Goal: Find specific page/section: Find specific page/section

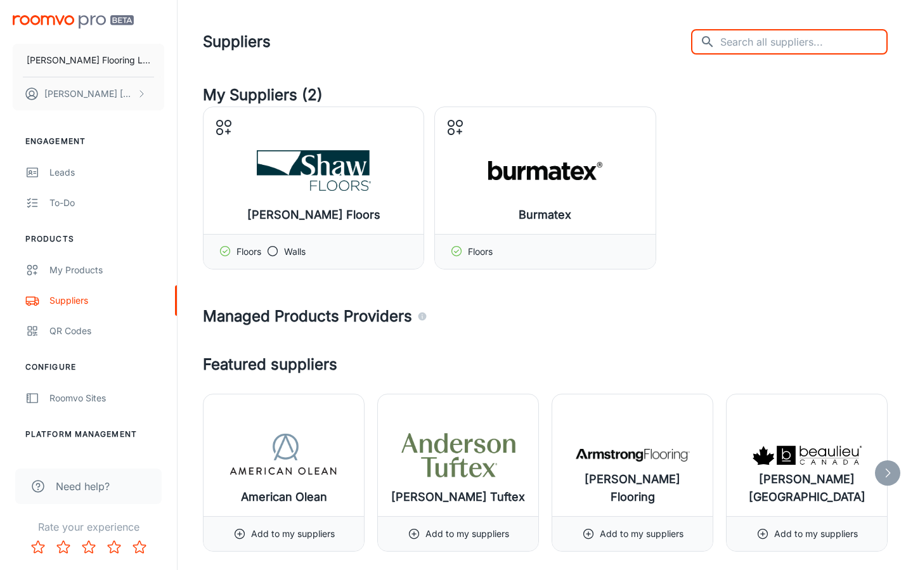
click at [770, 44] on input "text" at bounding box center [803, 41] width 167 height 25
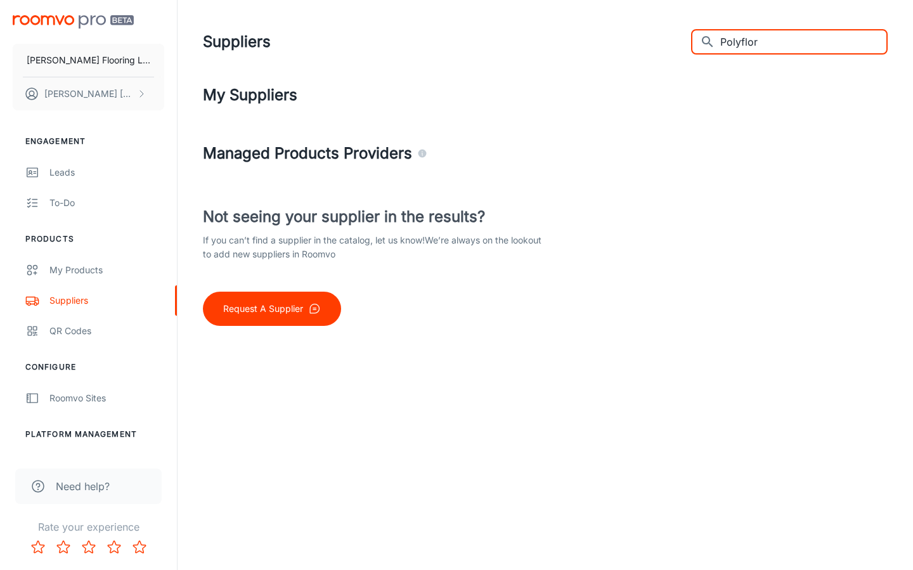
drag, startPoint x: 770, startPoint y: 44, endPoint x: 635, endPoint y: 29, distance: 136.5
click at [637, 30] on div "Suppliers ​ Polyflor ​" at bounding box center [545, 41] width 685 height 33
type input "P"
type input "a"
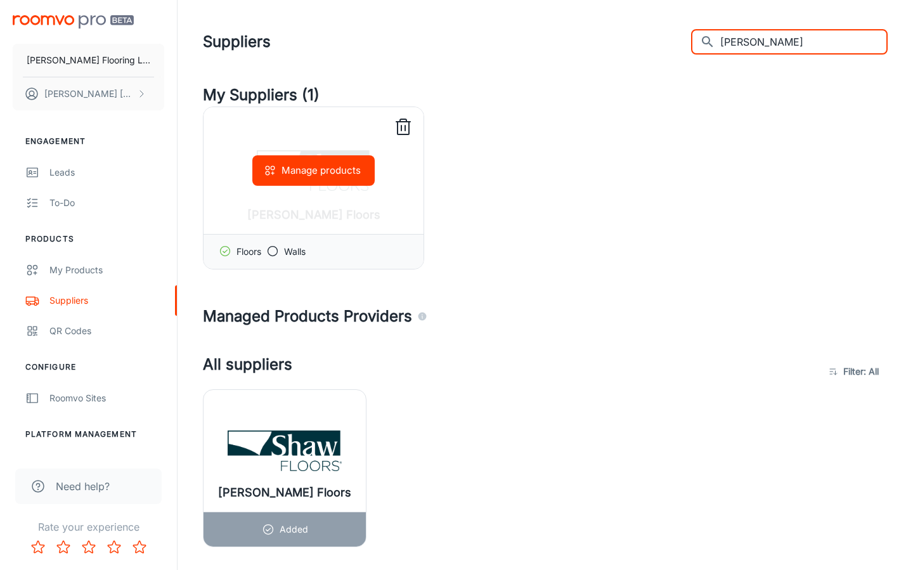
type input "[PERSON_NAME]"
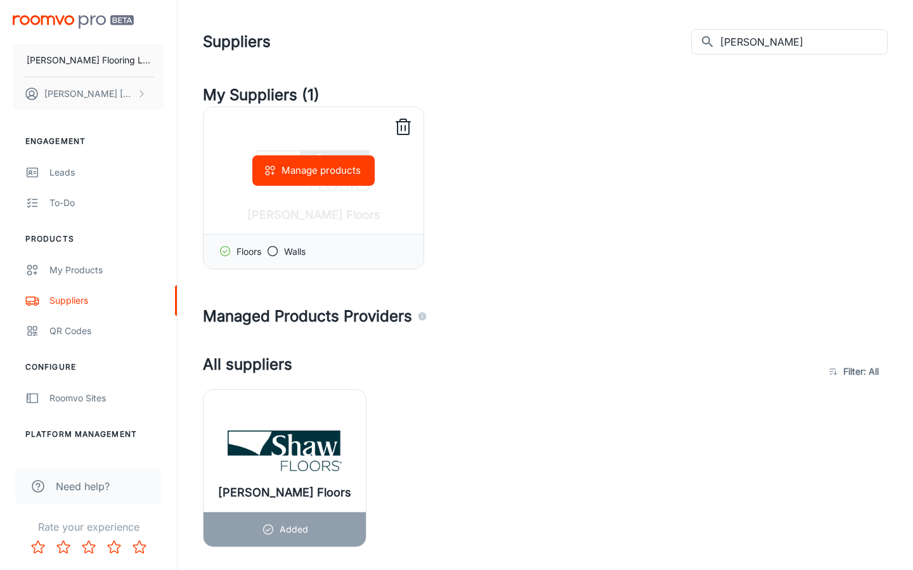
click at [311, 204] on div "Manage products" at bounding box center [314, 170] width 220 height 127
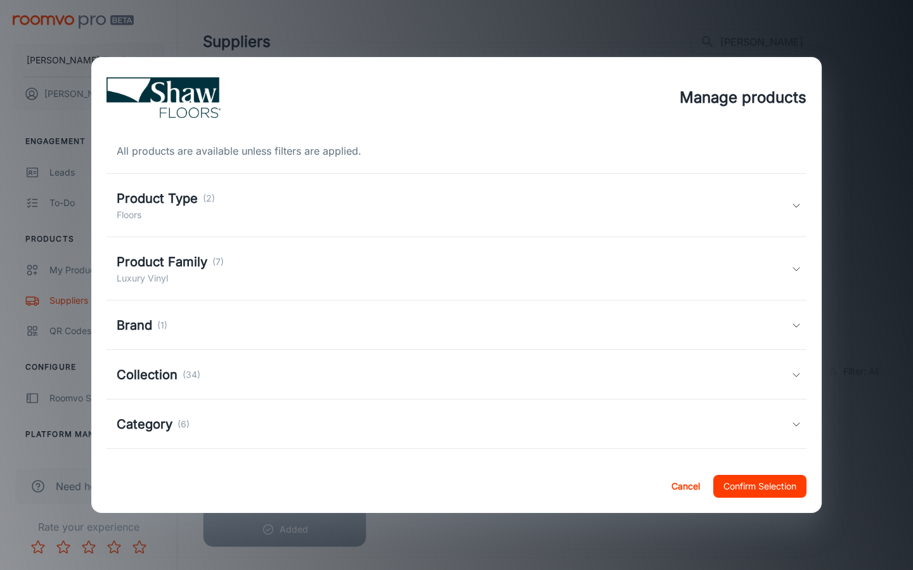
click at [311, 204] on div "Product Type (2) Floors" at bounding box center [454, 205] width 675 height 33
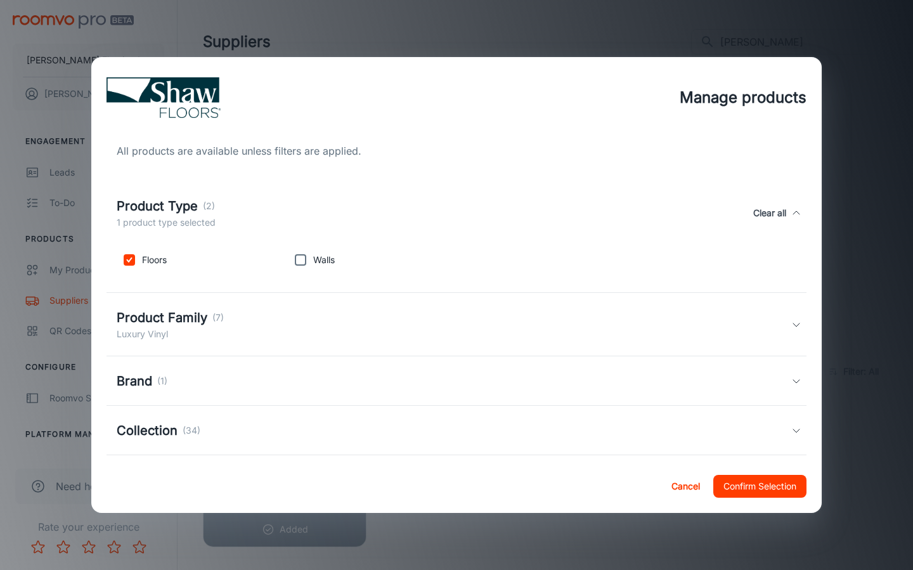
click at [311, 205] on div "Product Type (2) 1 product type selected Clear all" at bounding box center [454, 213] width 675 height 33
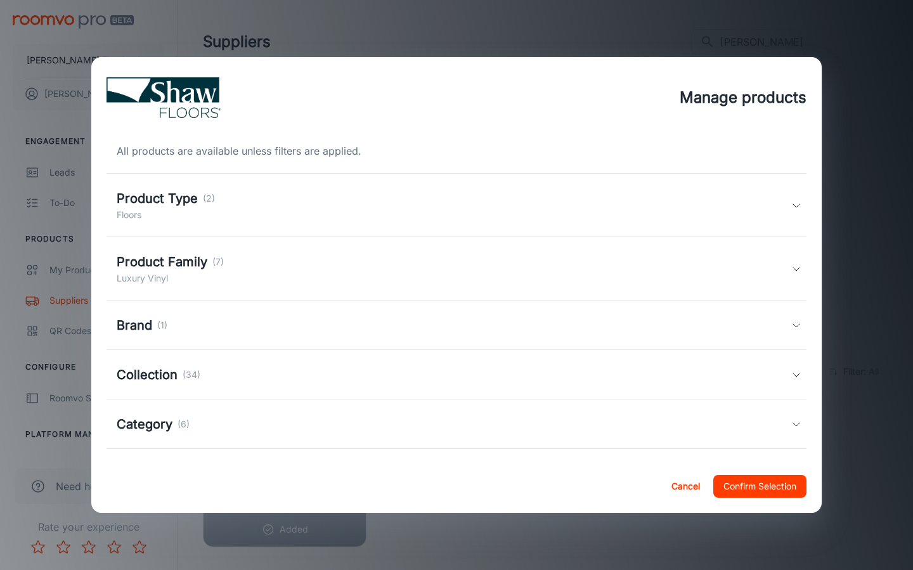
click at [254, 266] on div "Product Family (7) Luxury Vinyl" at bounding box center [454, 268] width 675 height 33
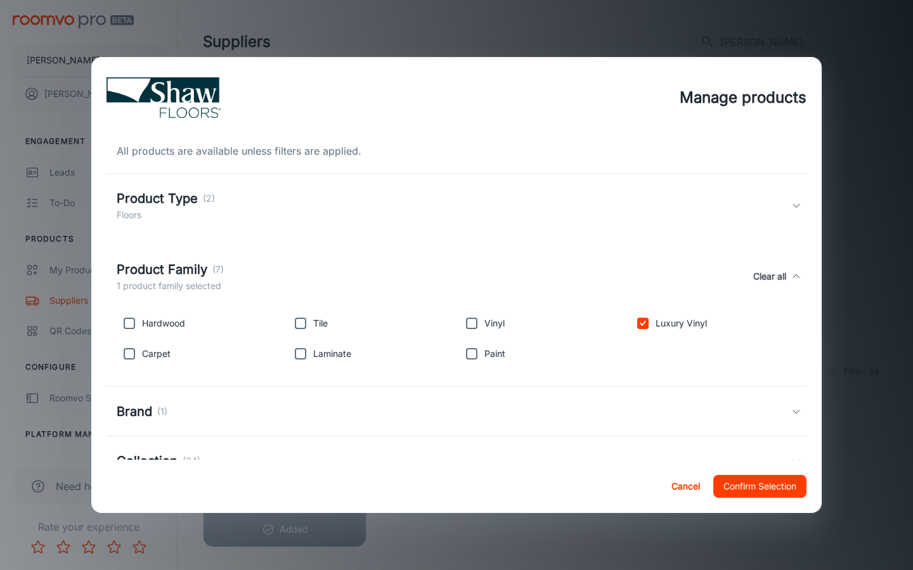
click at [254, 266] on div "Product Family (7) 1 product family selected Clear all" at bounding box center [454, 276] width 675 height 33
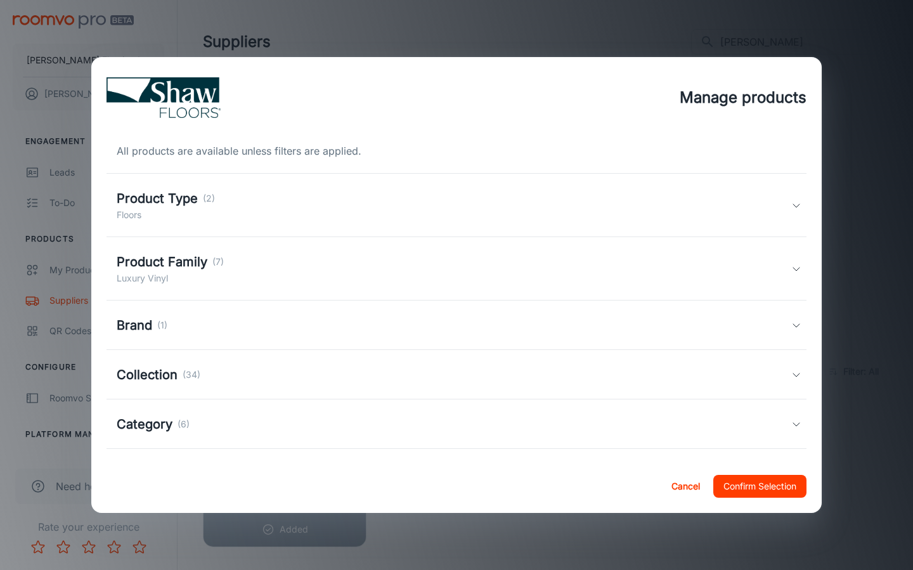
click at [280, 371] on div "Collection (34)" at bounding box center [454, 374] width 675 height 19
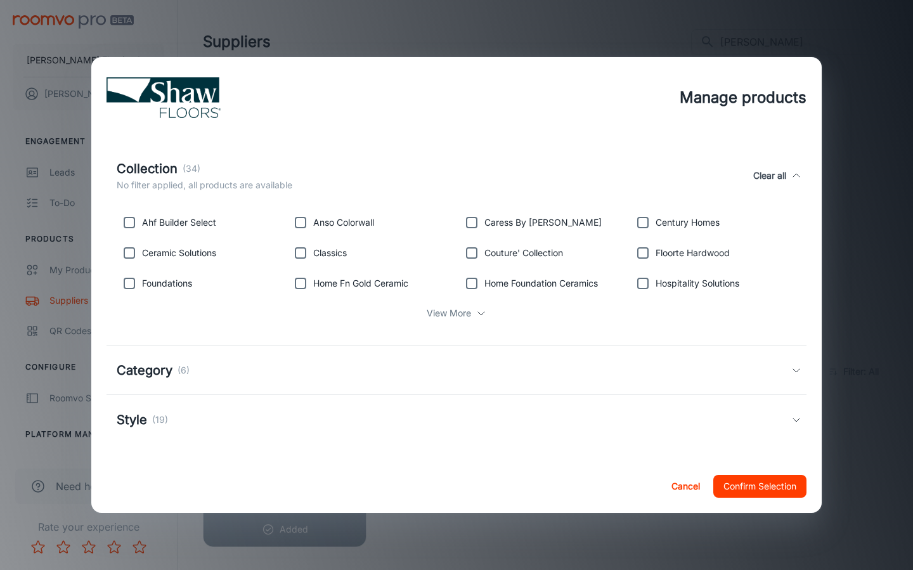
scroll to position [214, 0]
click at [280, 371] on div "Category (6)" at bounding box center [454, 370] width 675 height 19
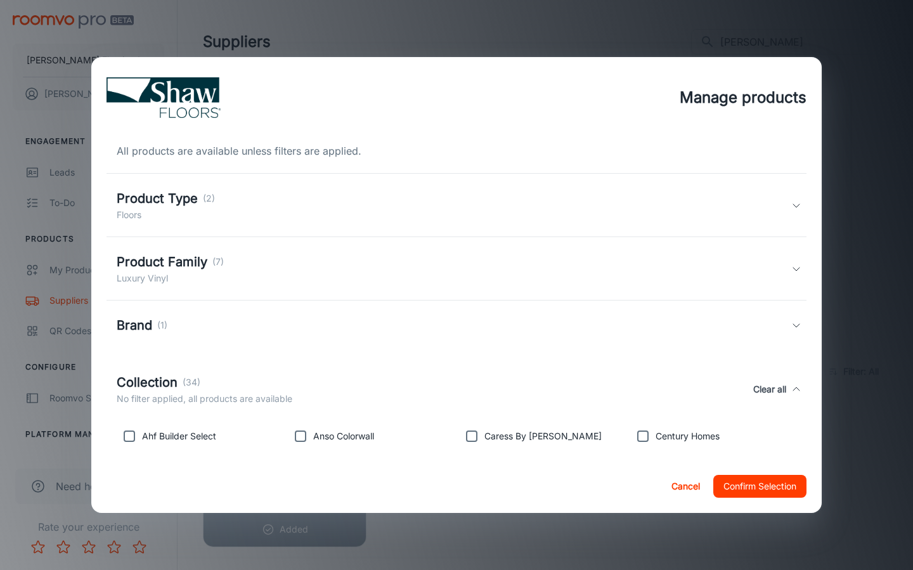
scroll to position [0, 0]
click at [689, 494] on button "Cancel" at bounding box center [685, 486] width 41 height 23
